Goal: Information Seeking & Learning: Learn about a topic

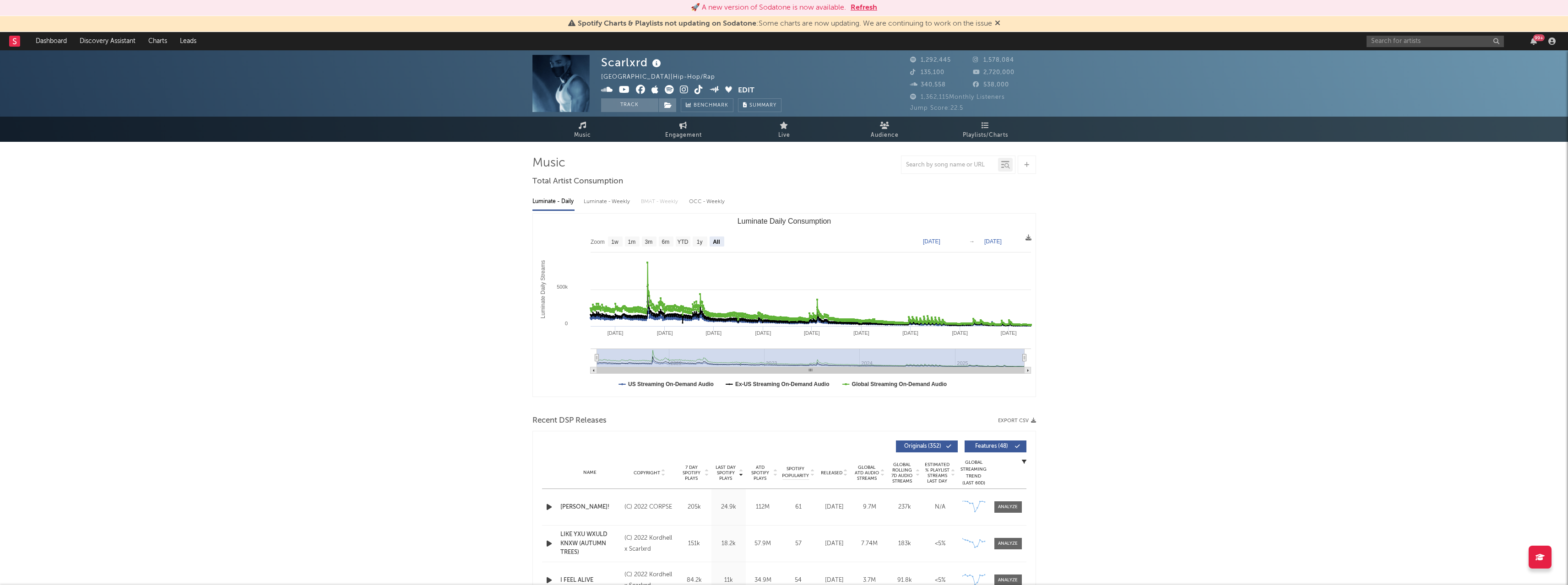
select select "All"
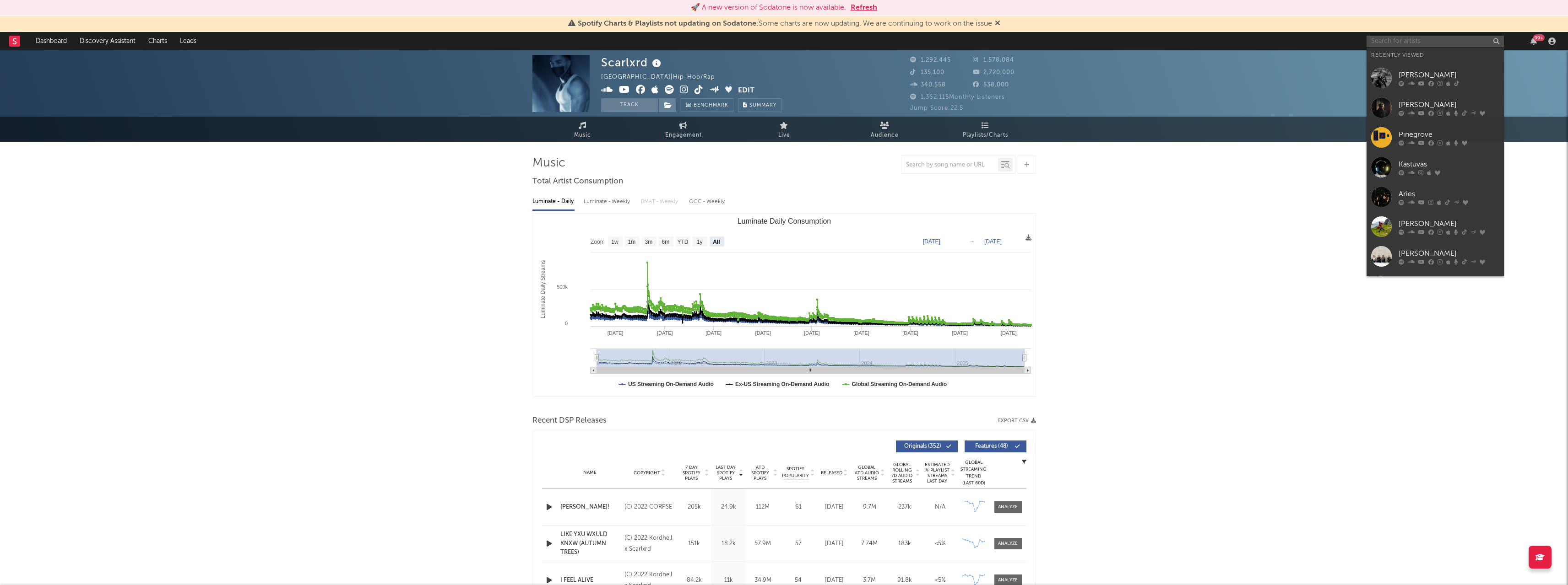
click at [1387, 42] on input "text" at bounding box center [1436, 41] width 138 height 12
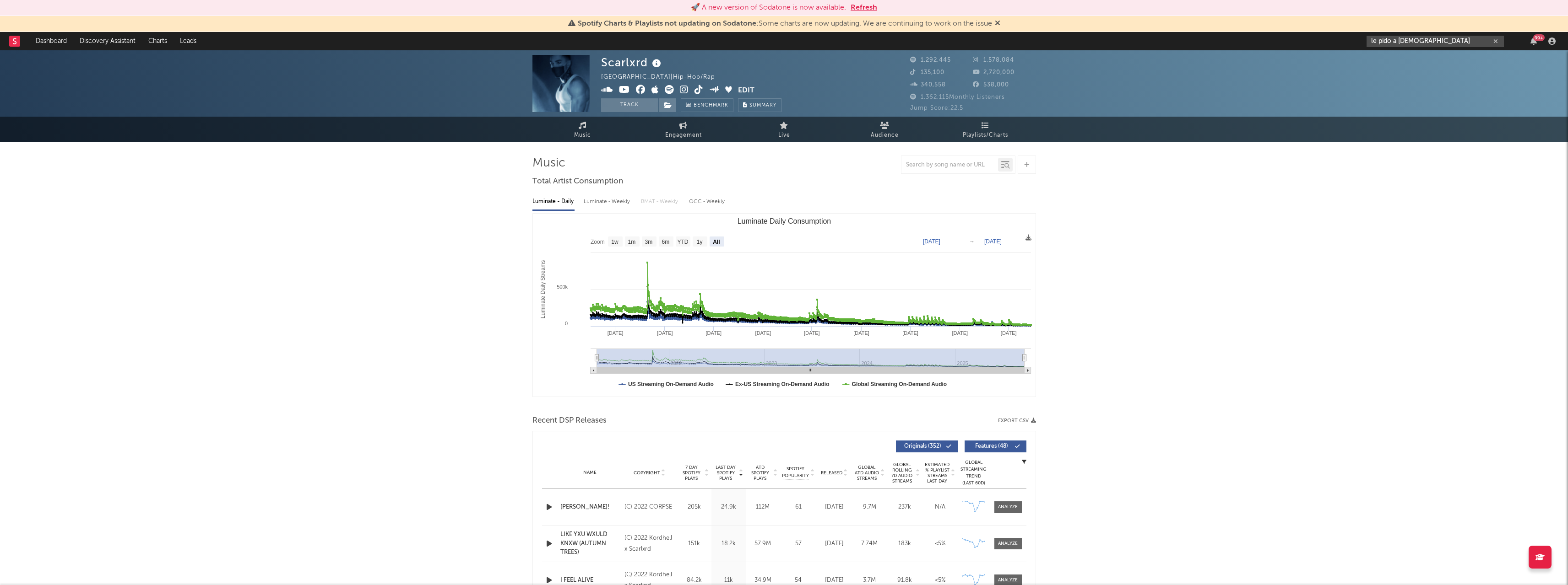
click at [1450, 39] on input "le pido a [DEMOGRAPHIC_DATA]" at bounding box center [1436, 41] width 138 height 12
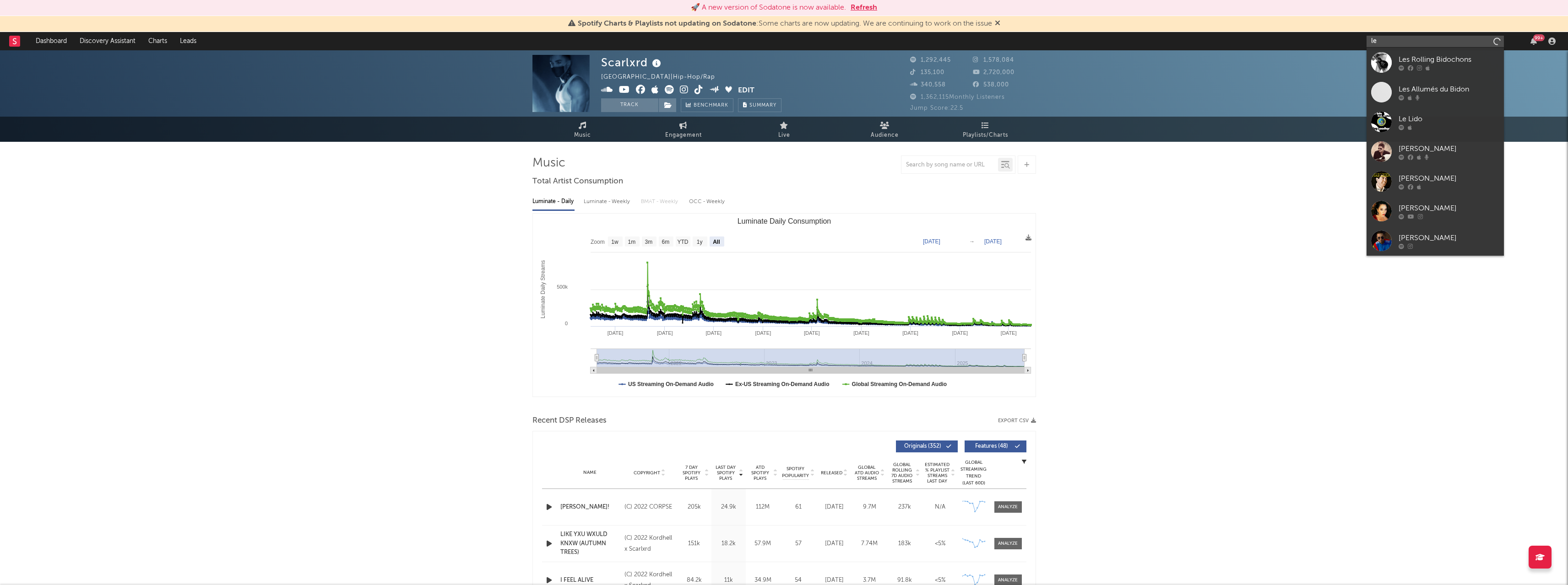
type input "l"
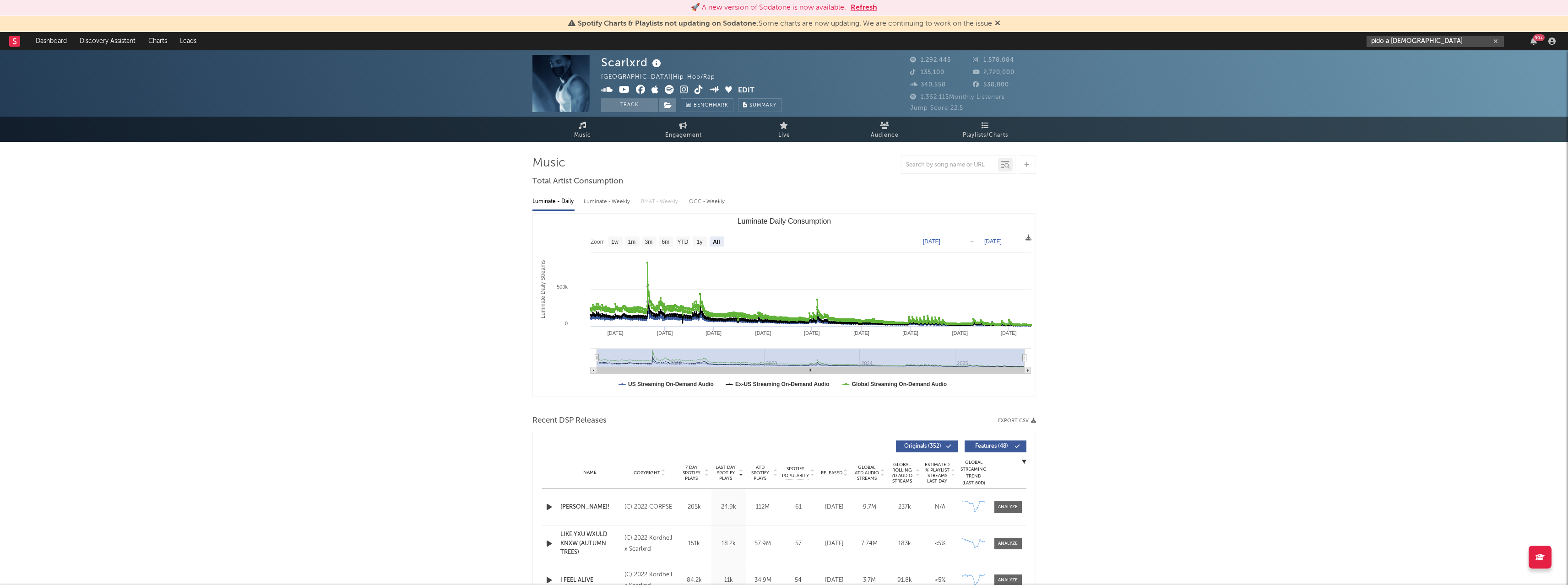
drag, startPoint x: 1434, startPoint y: 39, endPoint x: 1359, endPoint y: 38, distance: 75.0
click at [1359, 38] on nav "Dashboard Discovery Assistant Charts Leads pido a dios 99 +" at bounding box center [784, 41] width 1568 height 18
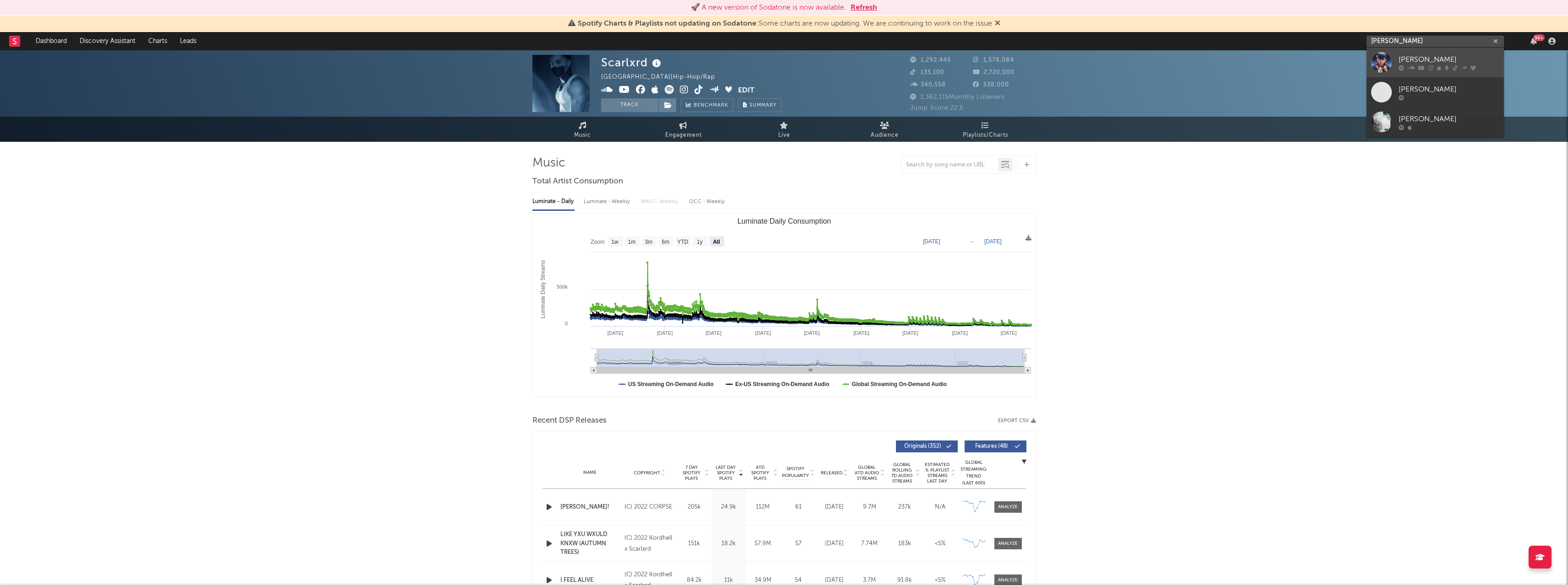
type input "[PERSON_NAME]"
click at [1383, 60] on div at bounding box center [1381, 63] width 20 height 20
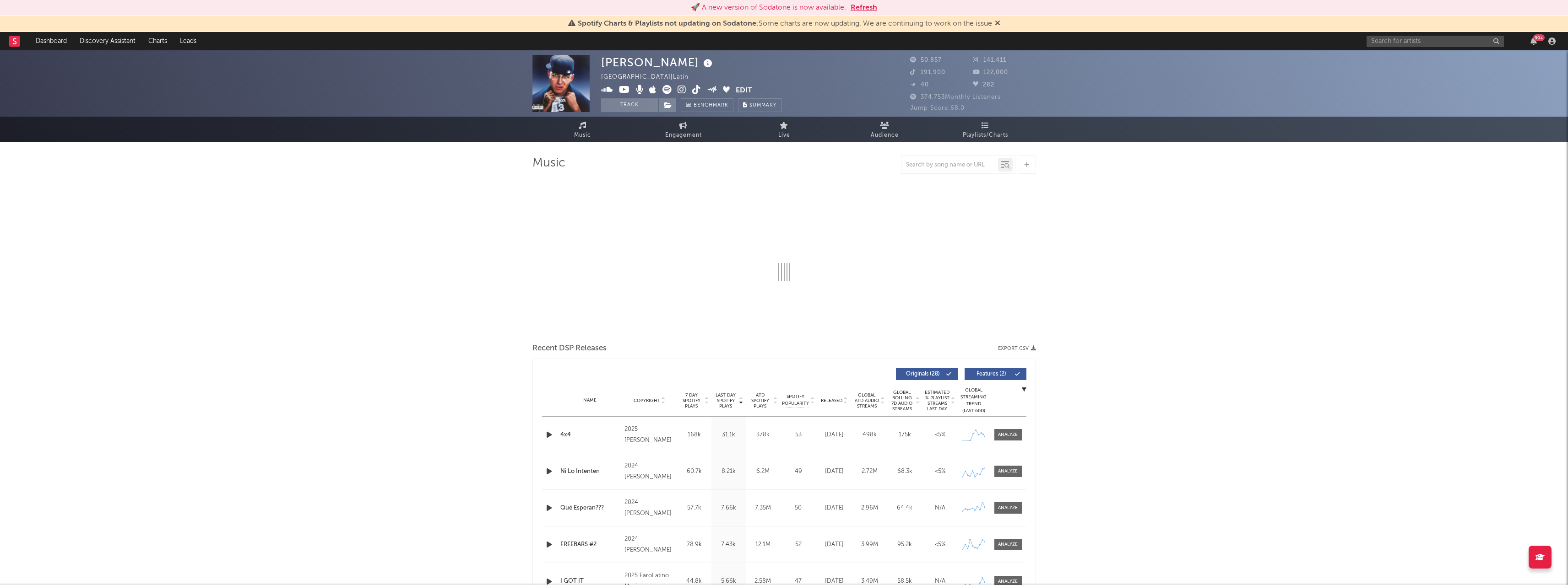
select select "6m"
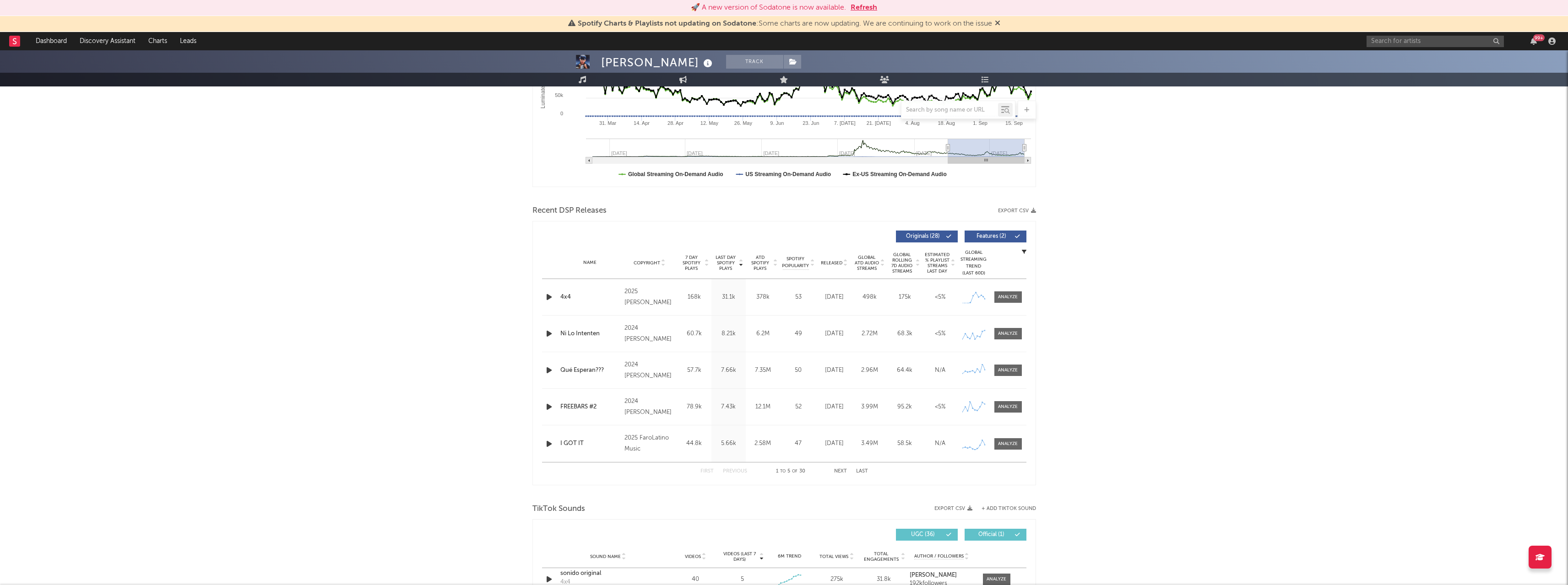
scroll to position [229, 0]
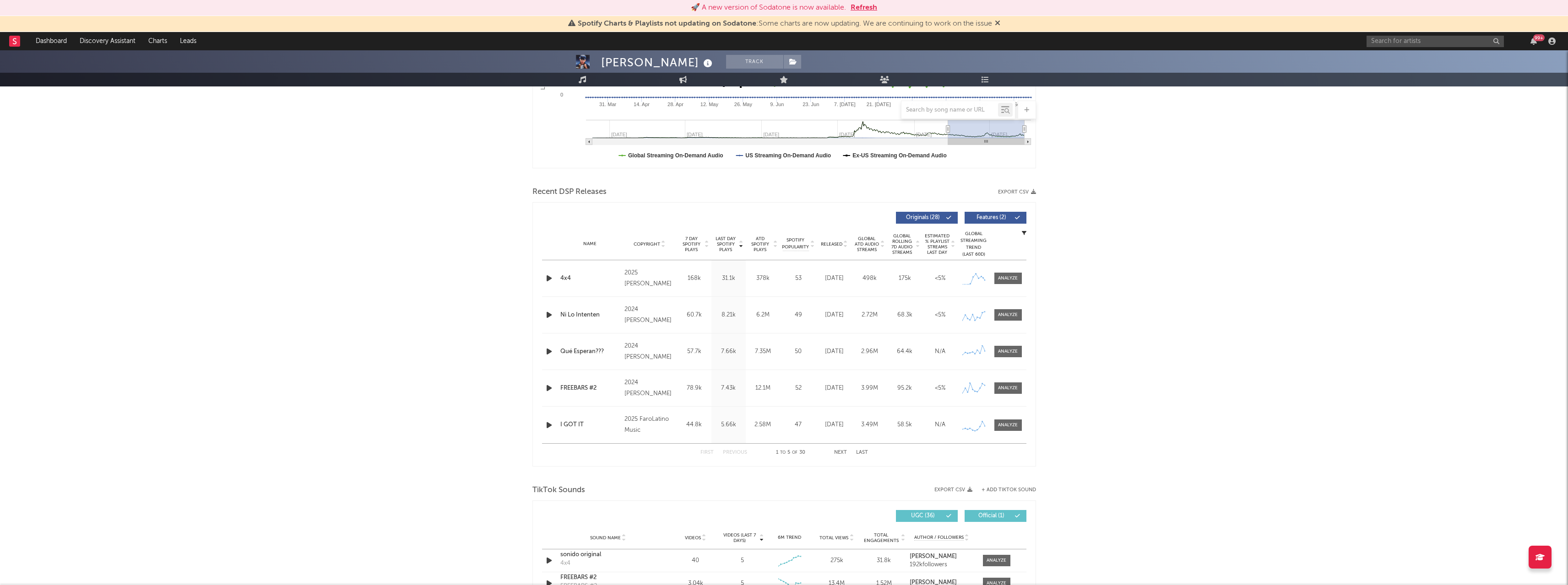
click at [841, 453] on button "Next" at bounding box center [840, 452] width 13 height 5
click at [1018, 426] on div at bounding box center [1008, 426] width 20 height 7
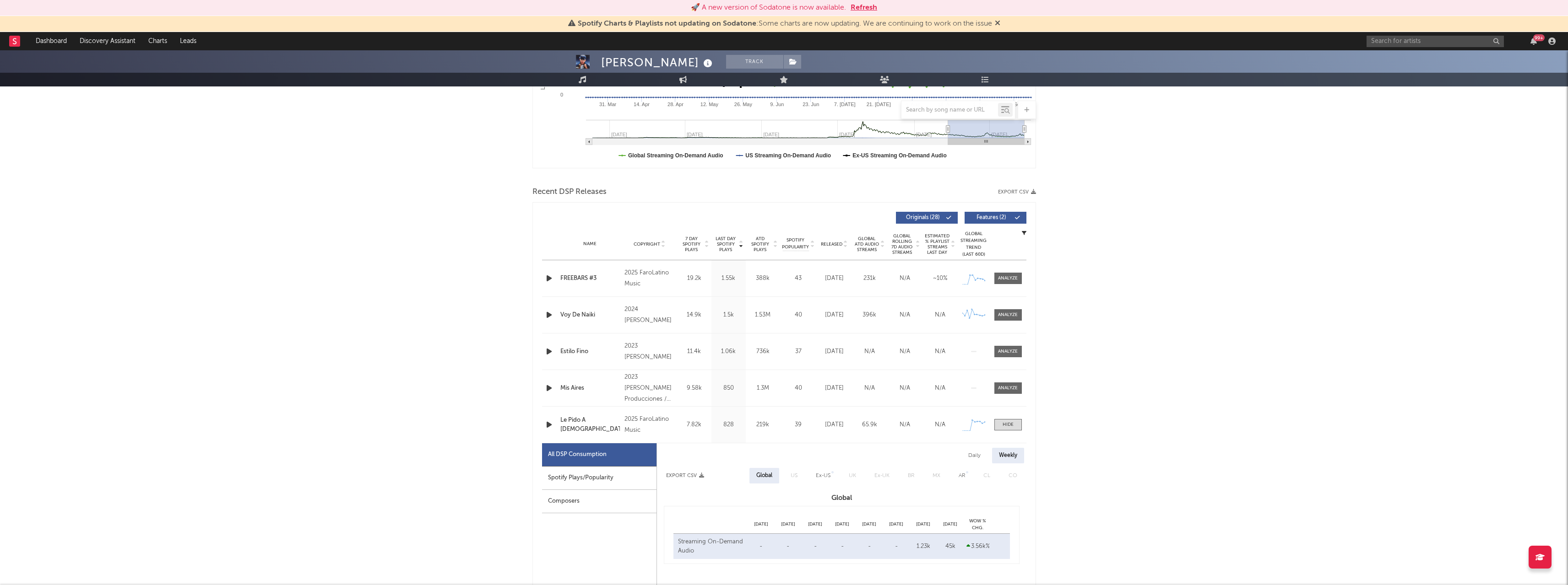
select select "1w"
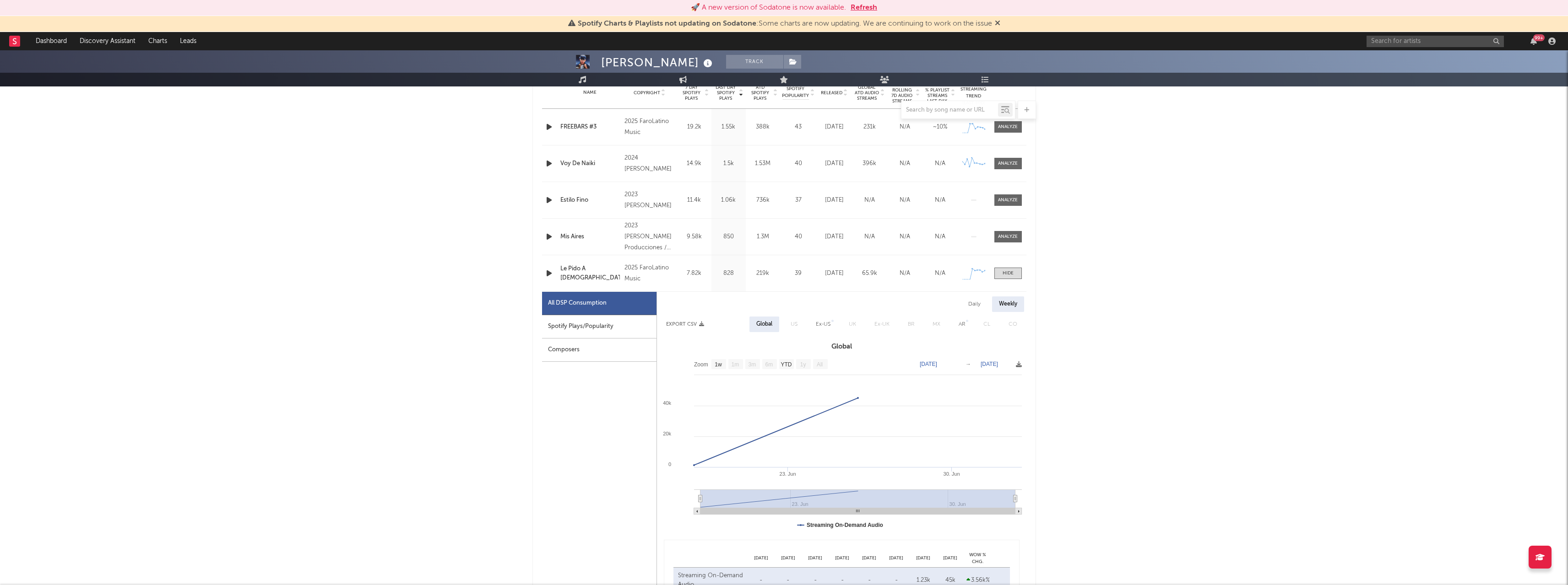
scroll to position [412, 0]
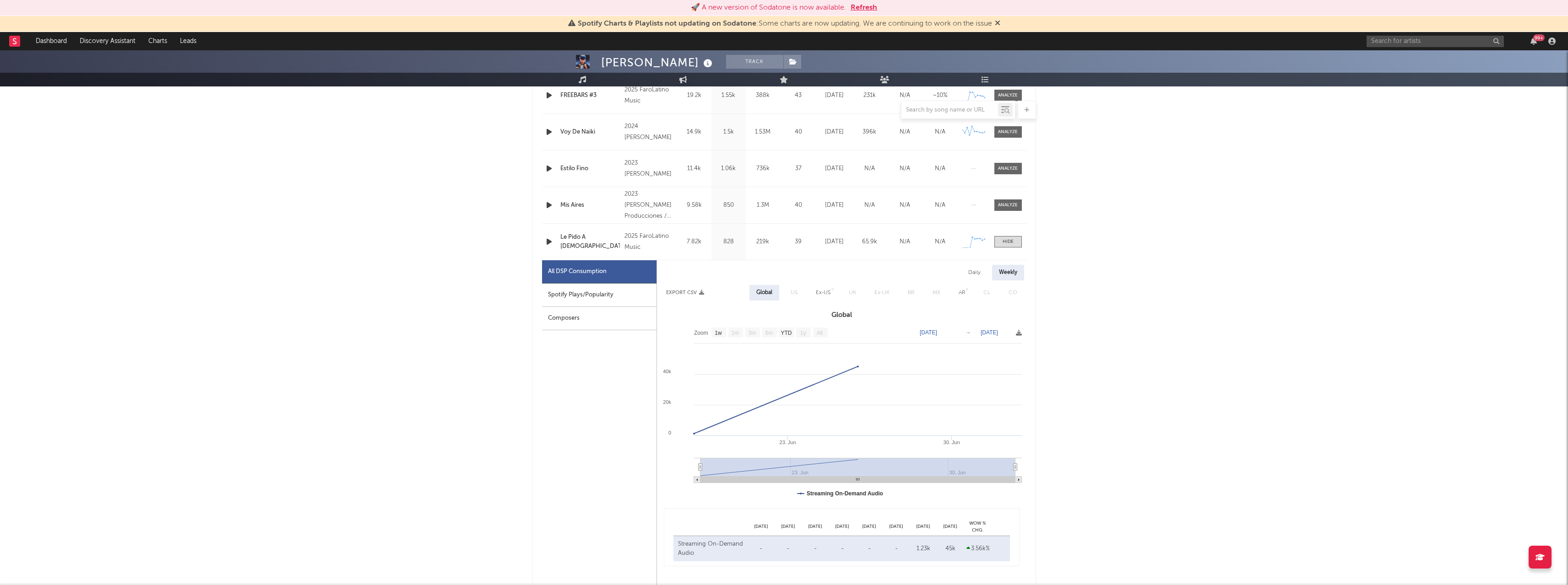
click at [825, 291] on div "Ex-US" at bounding box center [823, 293] width 15 height 11
select select "1w"
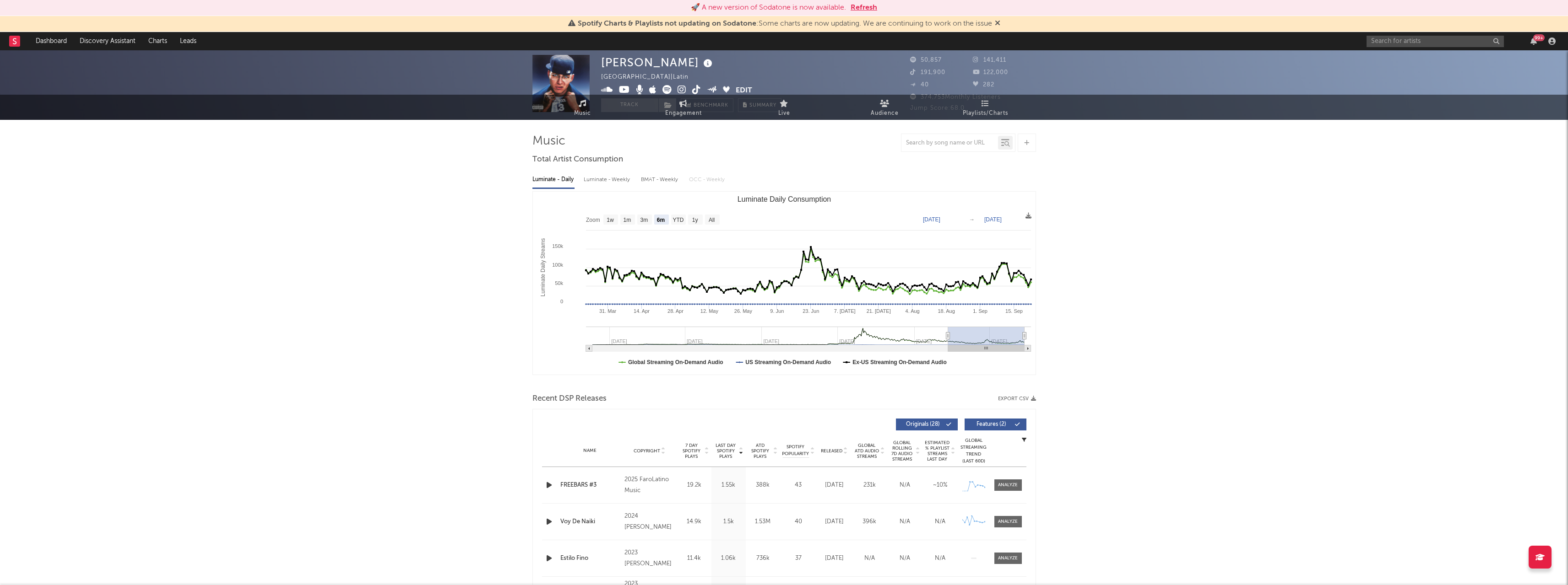
scroll to position [0, 0]
